Goal: Task Accomplishment & Management: Manage account settings

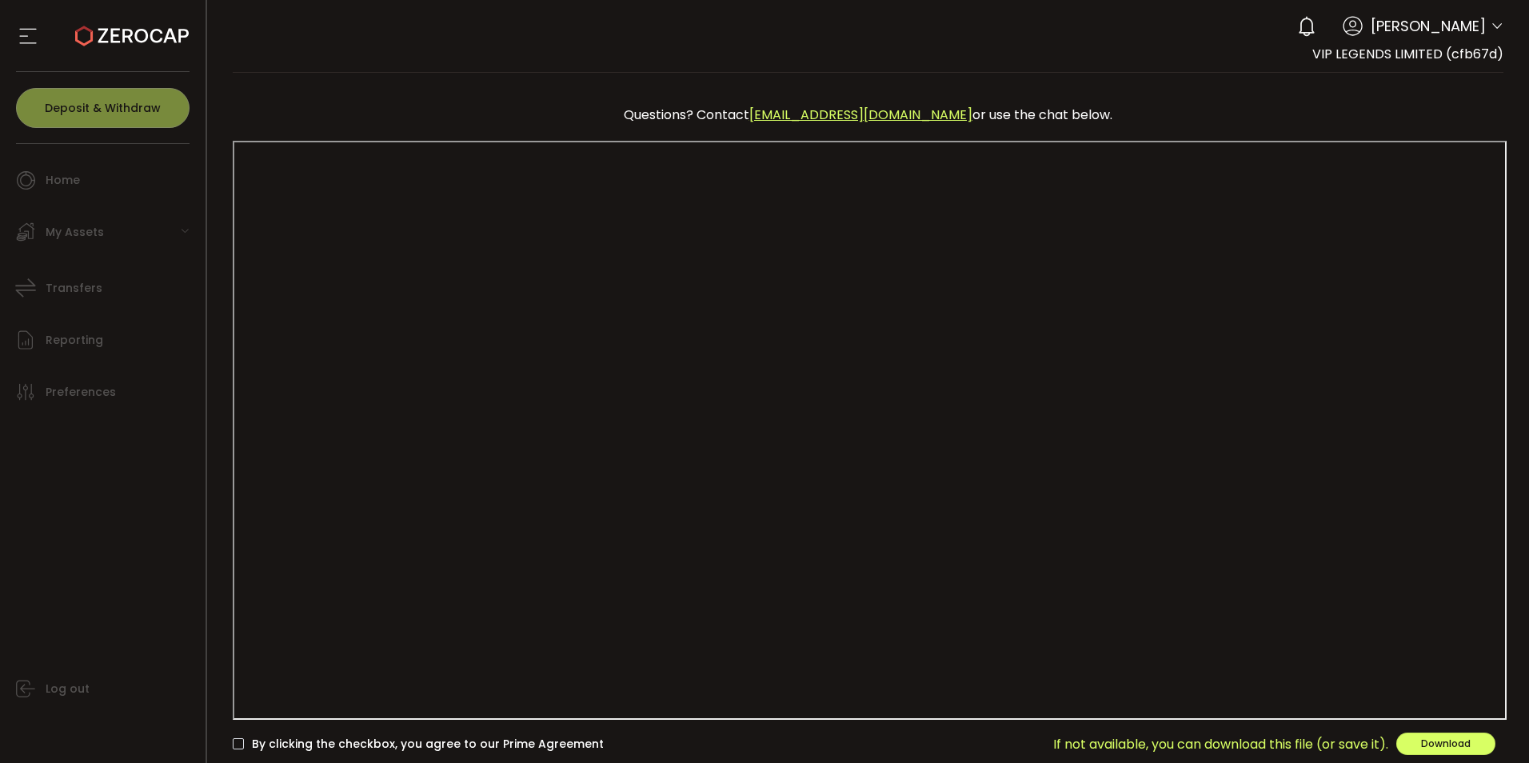
click at [246, 739] on span "By clicking the checkbox, you agree to our Prime Agreement" at bounding box center [424, 743] width 360 height 15
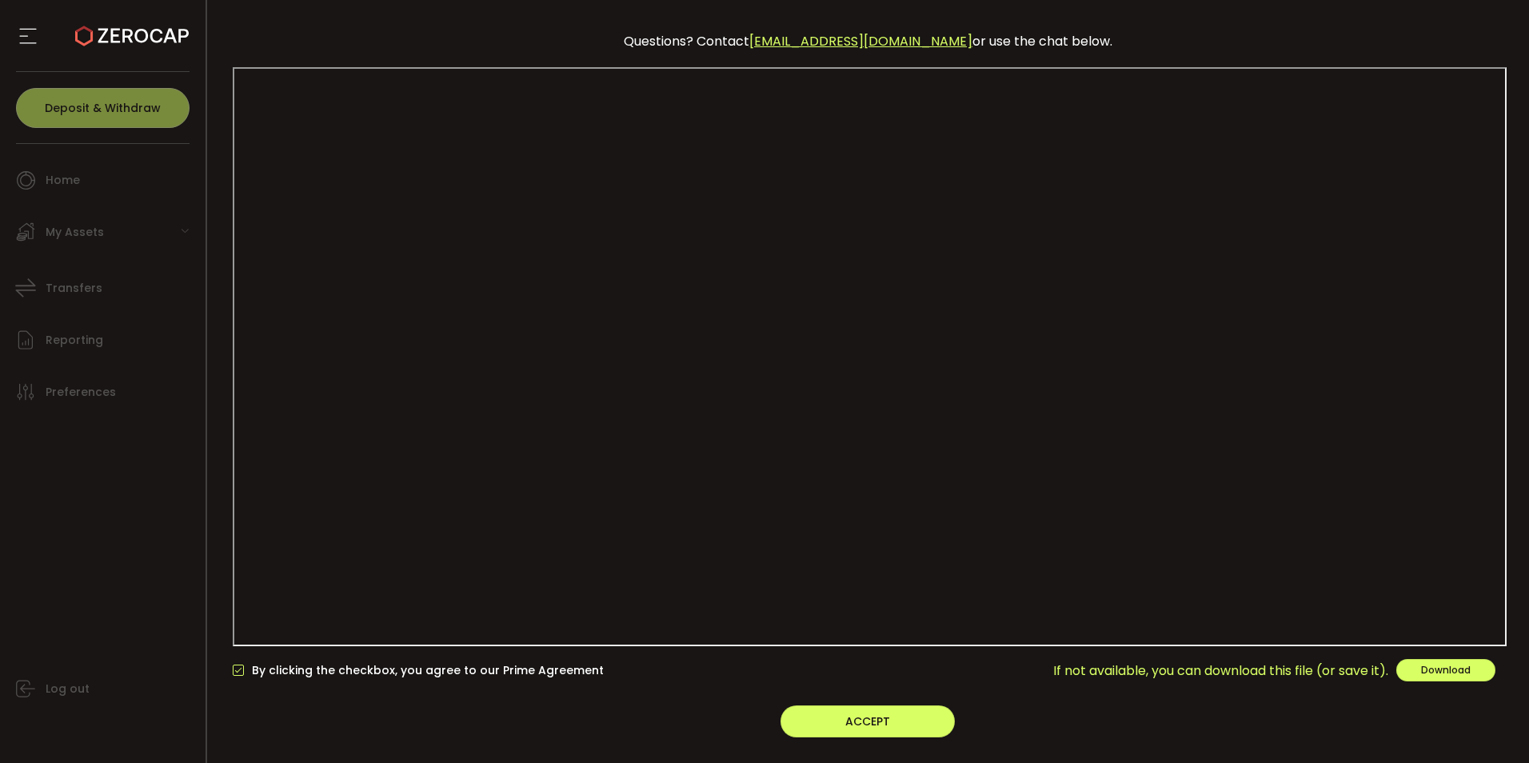
scroll to position [104, 0]
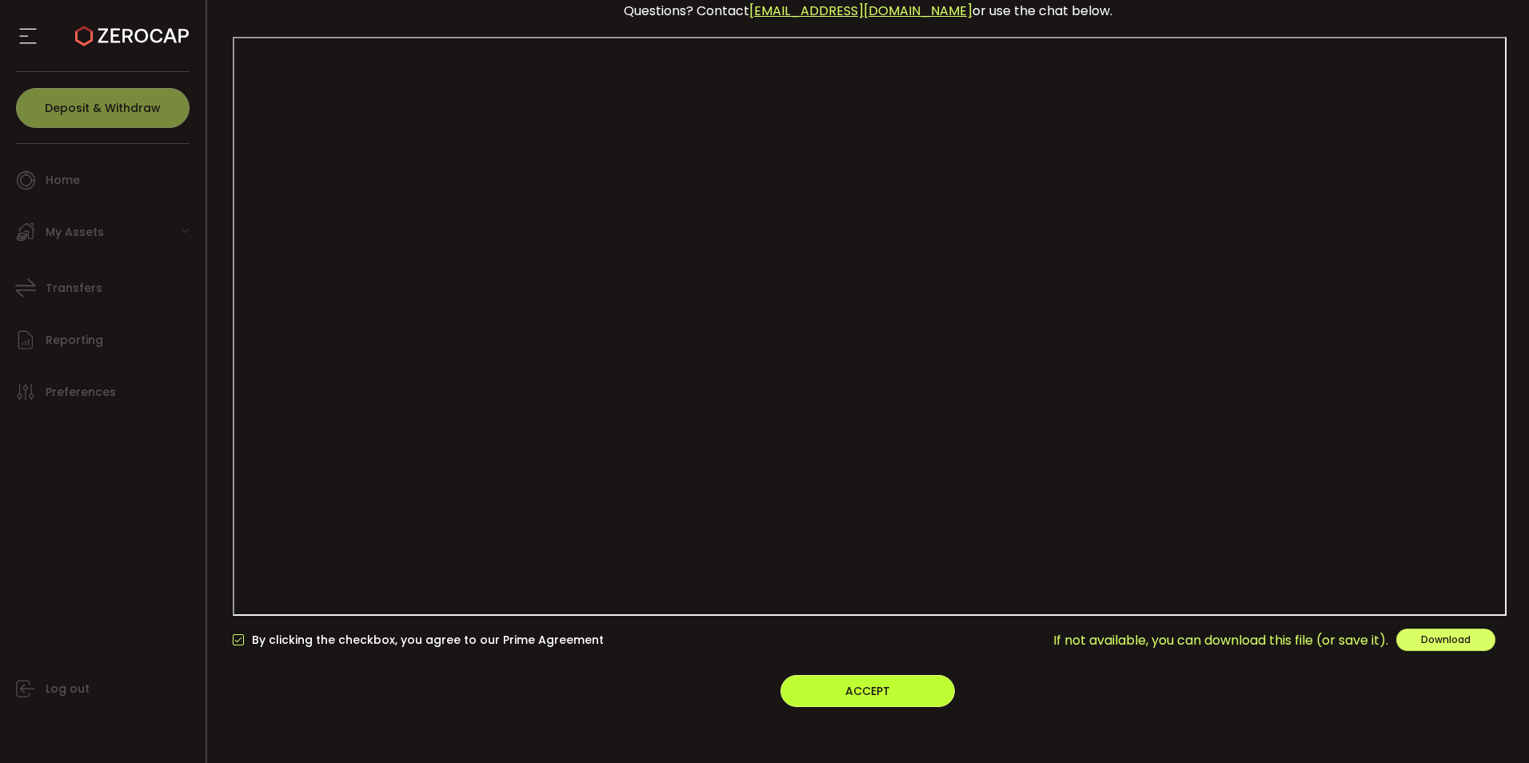
click at [927, 685] on button "ACCEPT" at bounding box center [867, 691] width 174 height 32
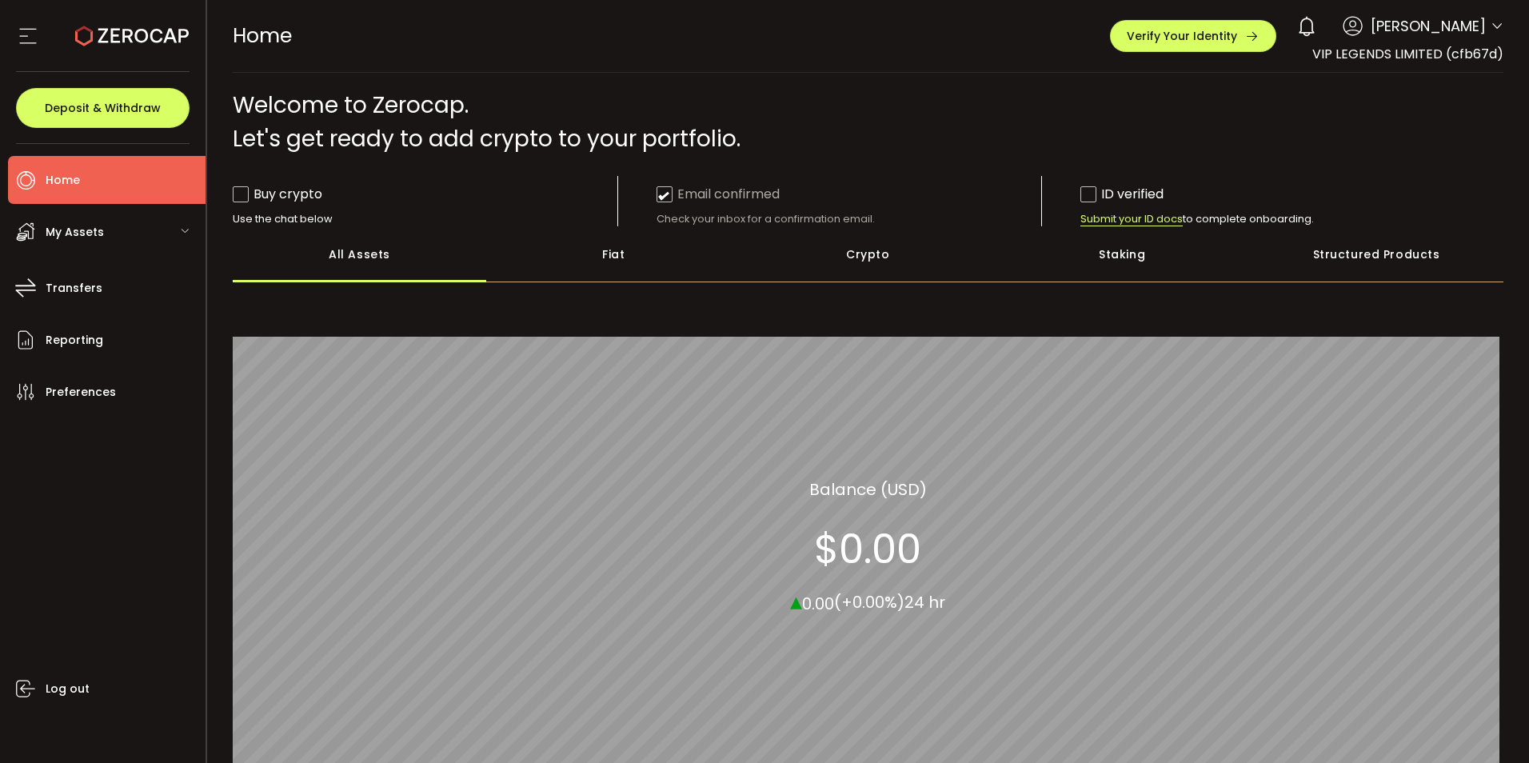
click at [79, 181] on span "Home" at bounding box center [63, 180] width 34 height 23
click at [82, 219] on div "My Assets" at bounding box center [106, 232] width 197 height 48
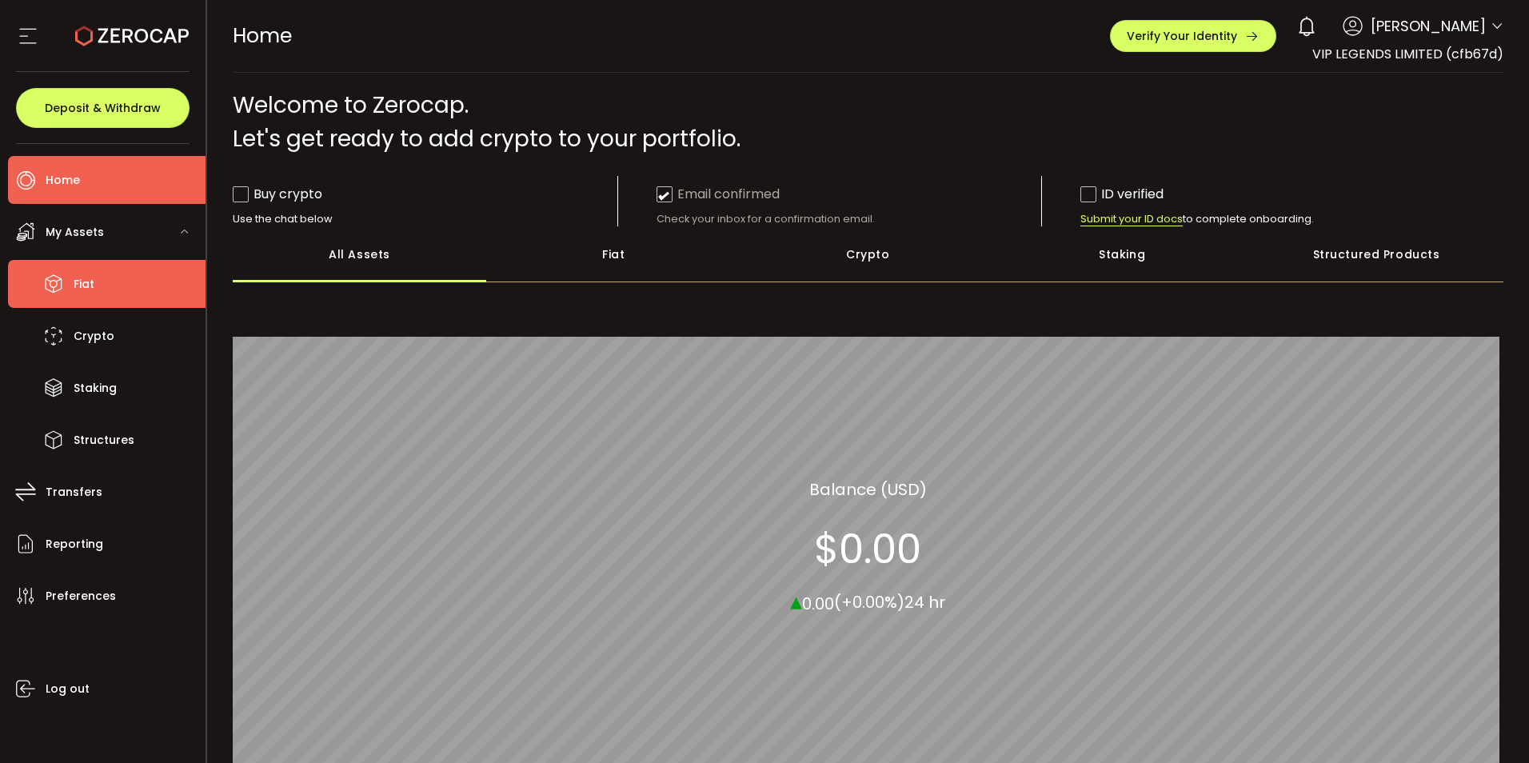
click at [92, 282] on span "Fiat" at bounding box center [84, 284] width 21 height 23
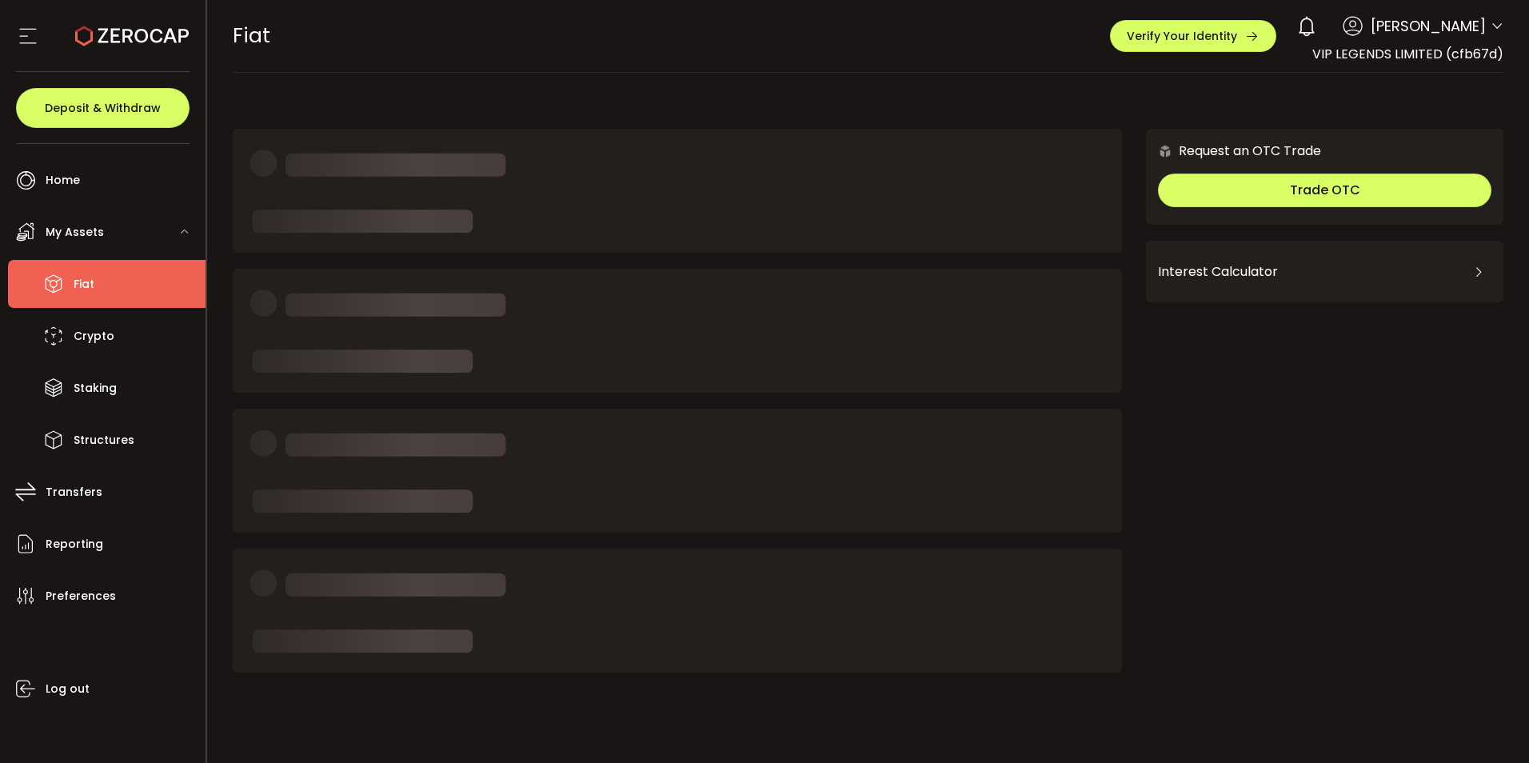
click at [1490, 26] on icon at bounding box center [1496, 26] width 13 height 13
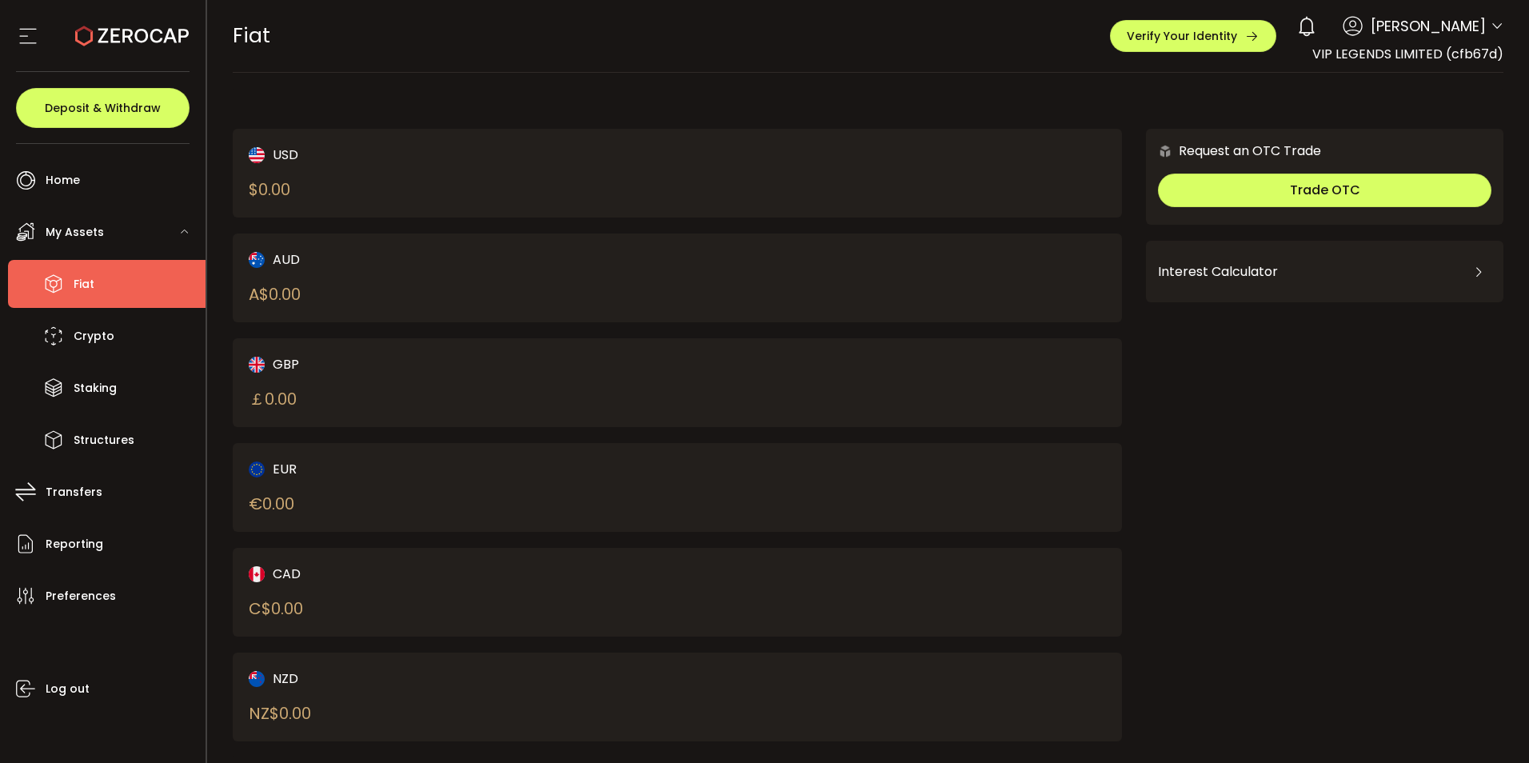
click at [1490, 31] on icon at bounding box center [1496, 26] width 13 height 13
click at [1389, 56] on span "VIP LEGENDS LIMITED (cfb67d)" at bounding box center [1407, 54] width 191 height 18
click at [34, 50] on div at bounding box center [102, 36] width 173 height 72
click at [31, 38] on icon at bounding box center [28, 36] width 24 height 24
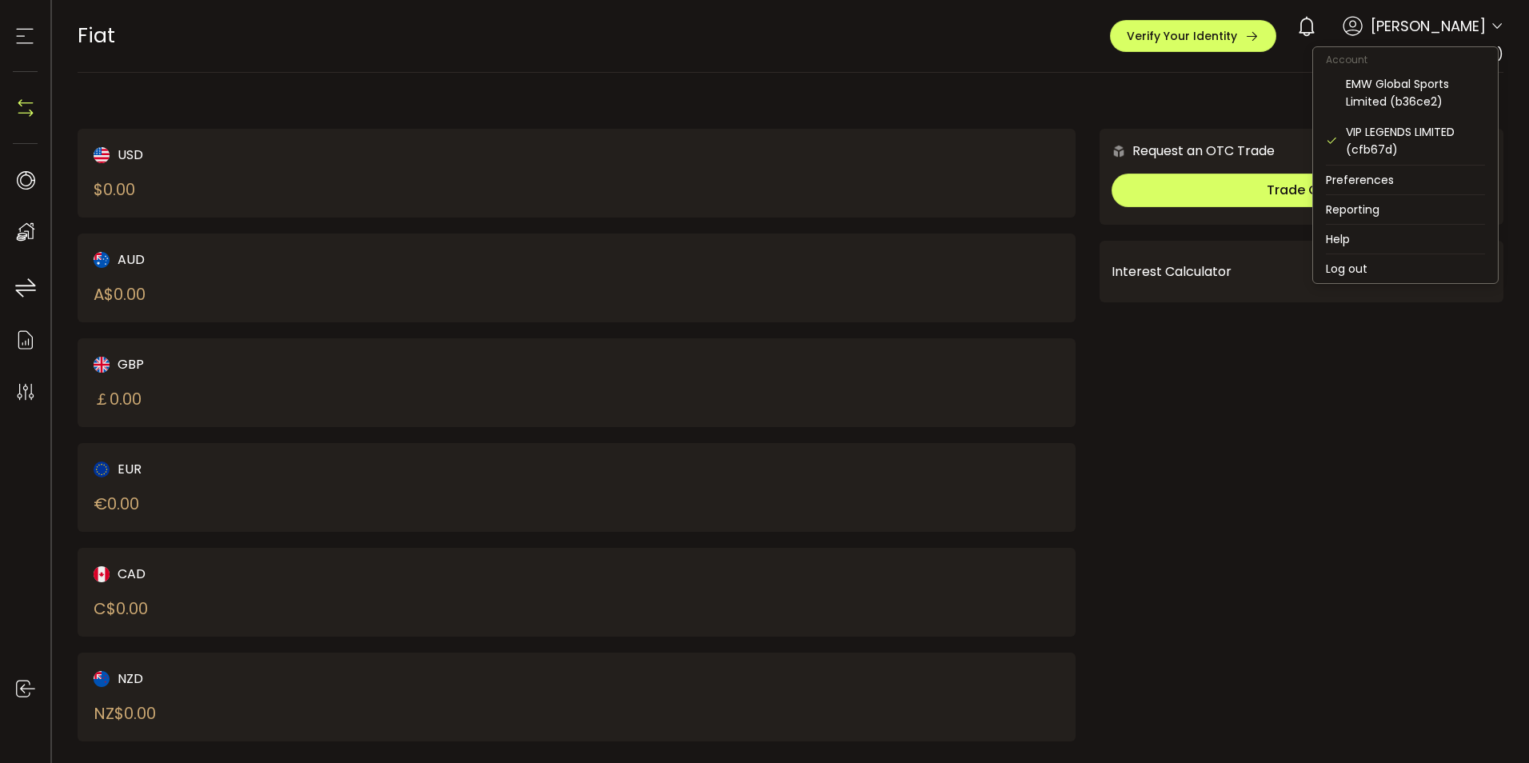
click at [1490, 25] on icon at bounding box center [1496, 26] width 13 height 13
click at [1428, 91] on div "EMW Global Sports Limited (b36ce2)" at bounding box center [1414, 92] width 139 height 35
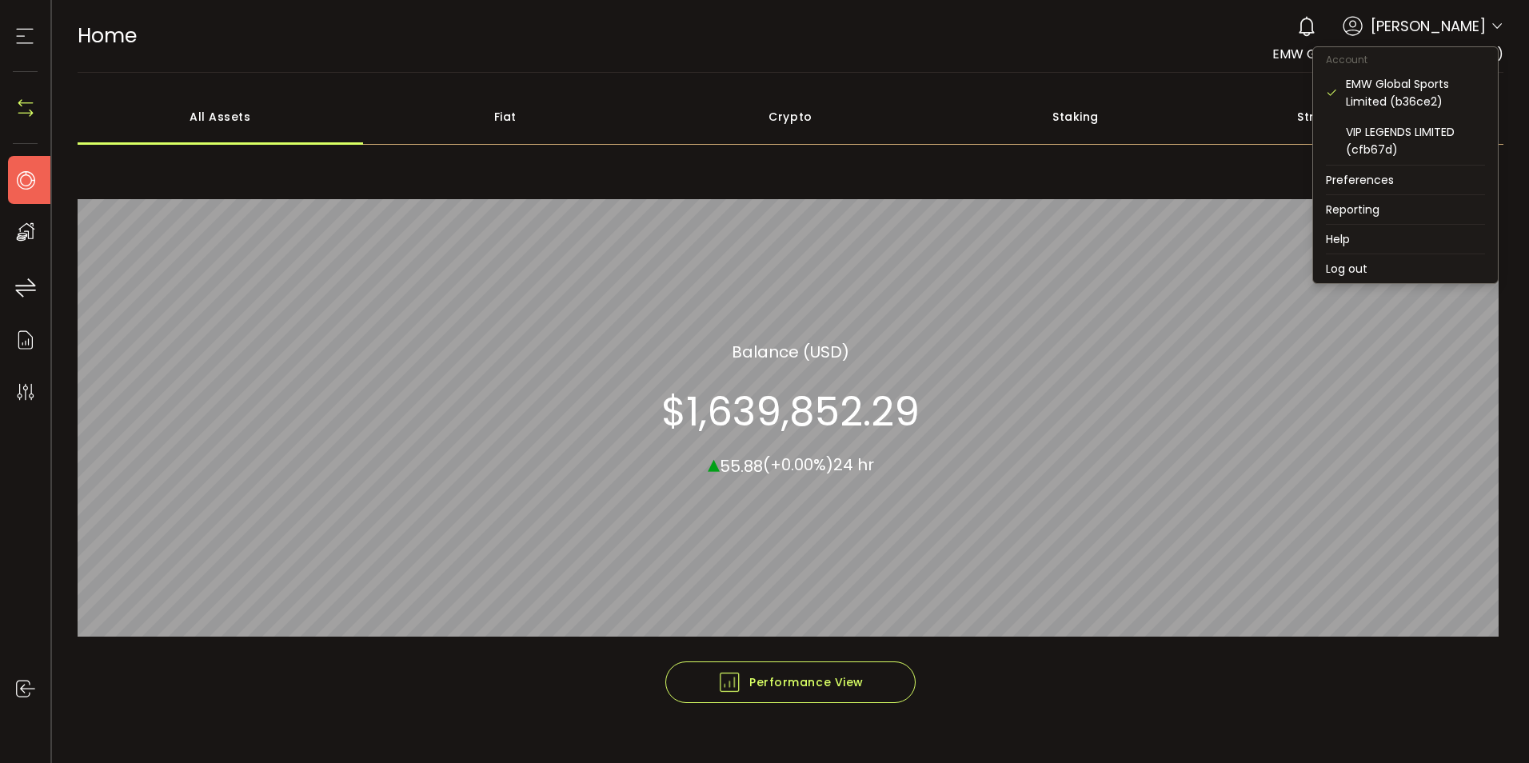
click at [1494, 29] on icon at bounding box center [1496, 26] width 13 height 13
click at [1425, 134] on div "VIP LEGENDS LIMITED (cfb67d)" at bounding box center [1414, 140] width 139 height 35
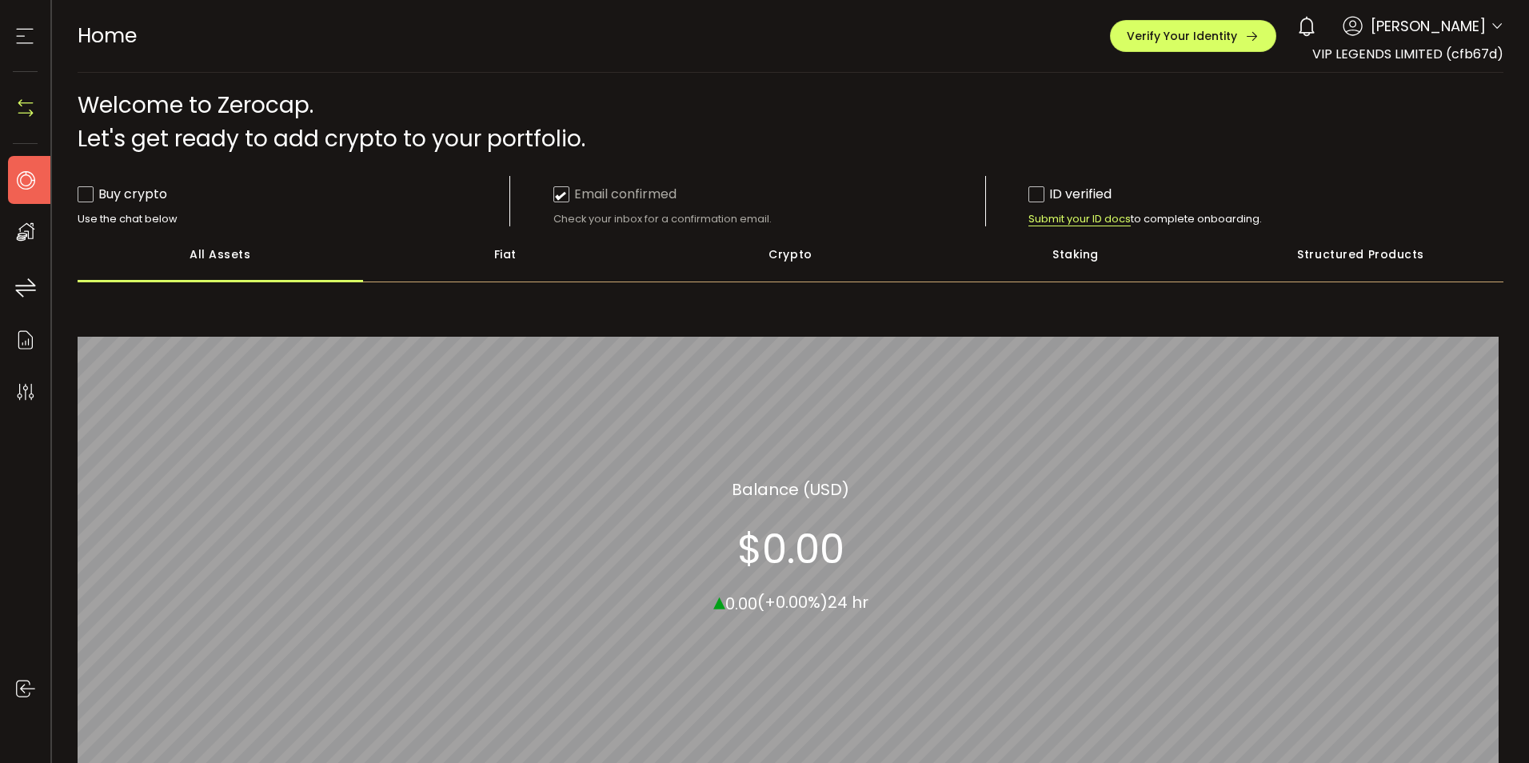
click at [1488, 18] on div "0 [PERSON_NAME] Account EMW Global Sports Limited (b36ce2) VIP LEGENDS LIMITED …" at bounding box center [1396, 26] width 214 height 35
click at [1490, 22] on icon at bounding box center [1496, 26] width 13 height 13
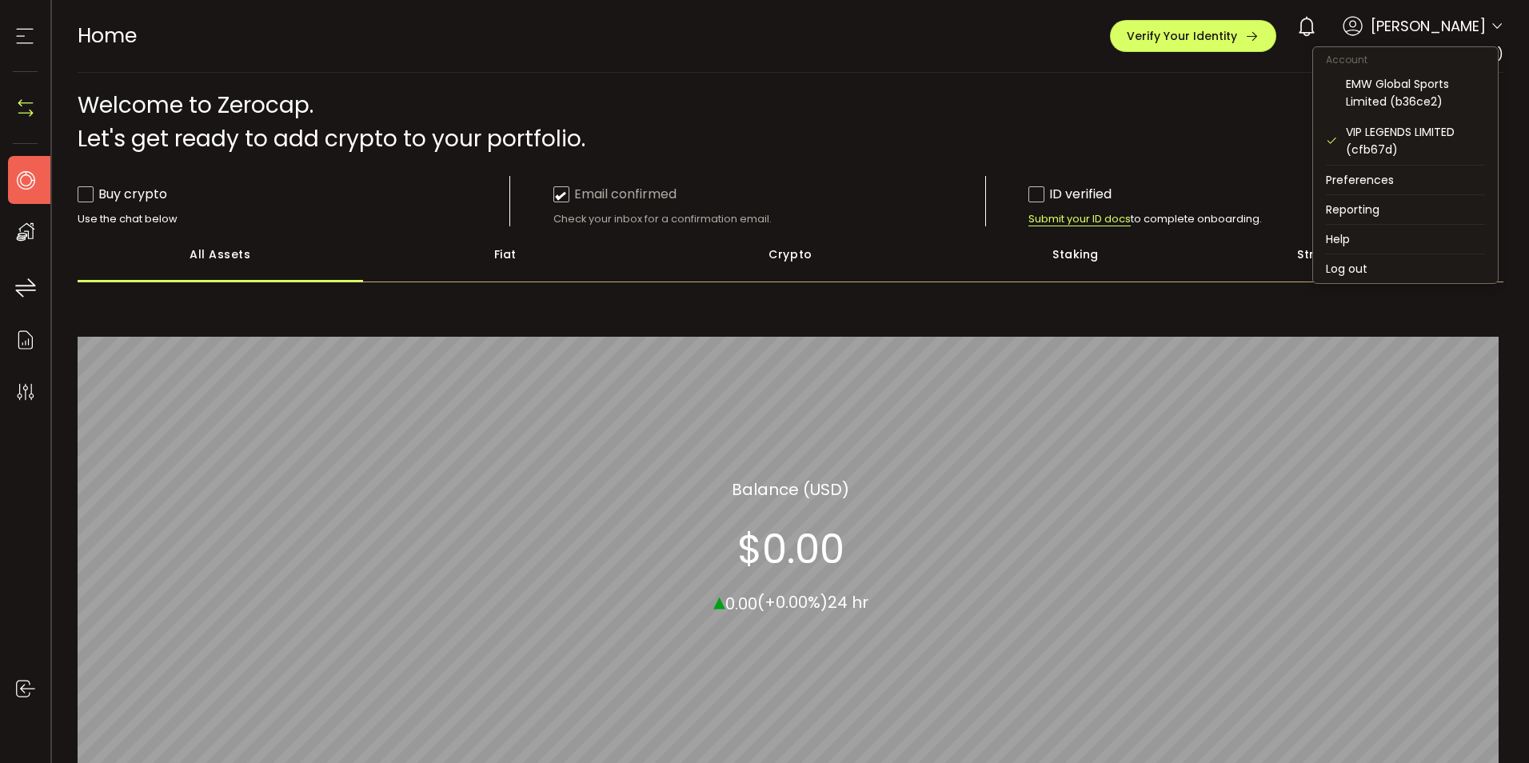
click at [1491, 28] on icon at bounding box center [1496, 26] width 13 height 13
